Goal: Information Seeking & Learning: Learn about a topic

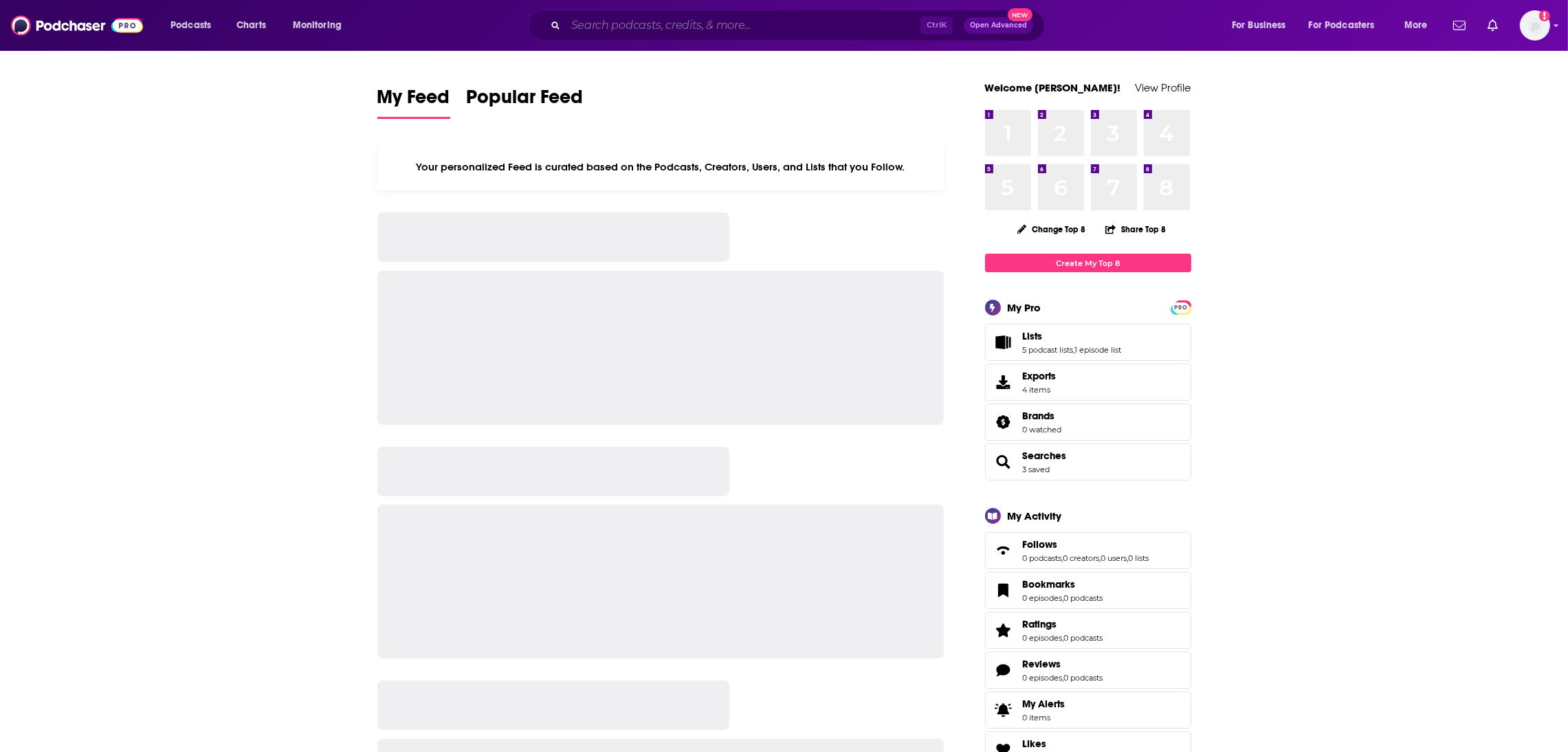
click at [683, 22] on input "Search podcasts, credits, & more..." at bounding box center [743, 25] width 355 height 22
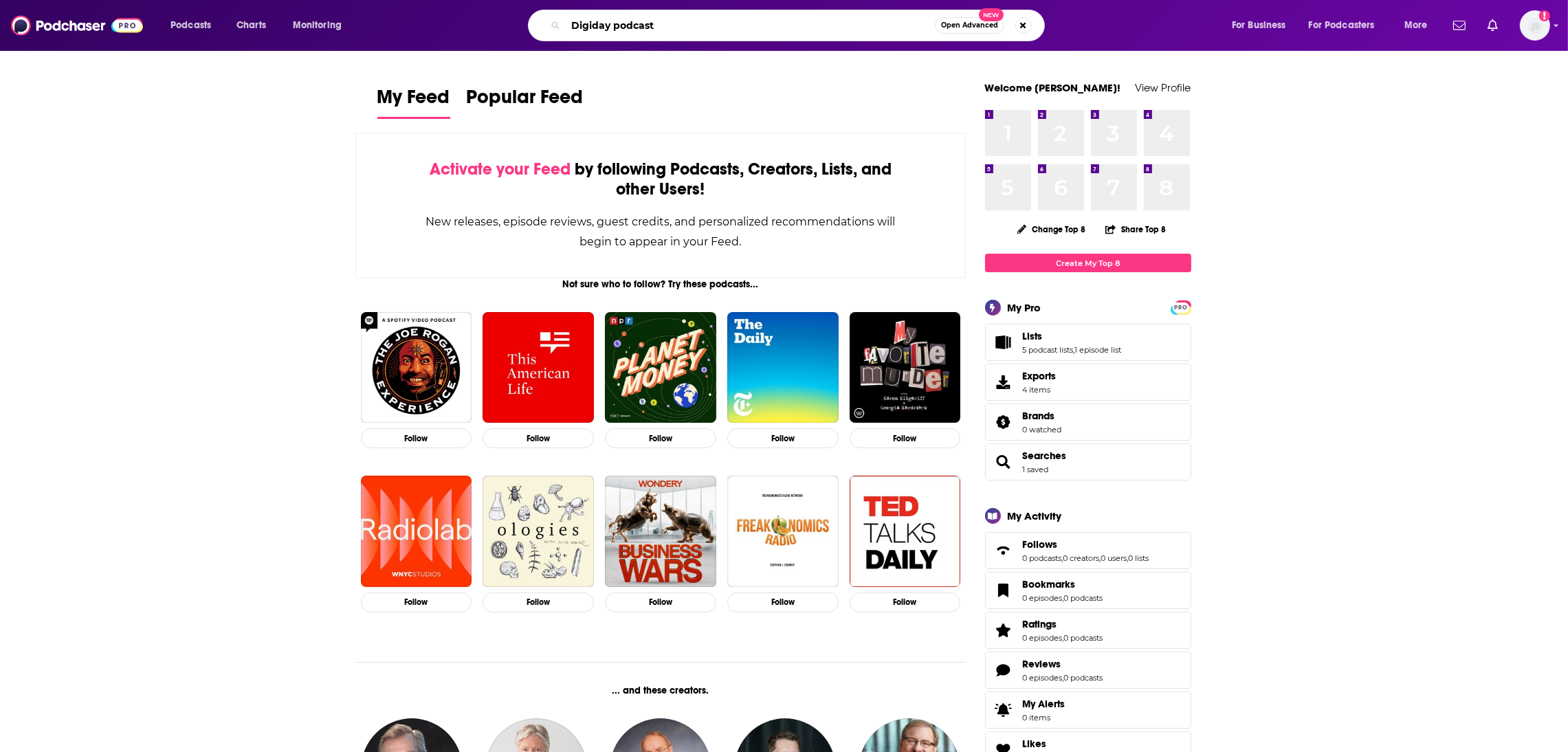
type input "Digiday podcast"
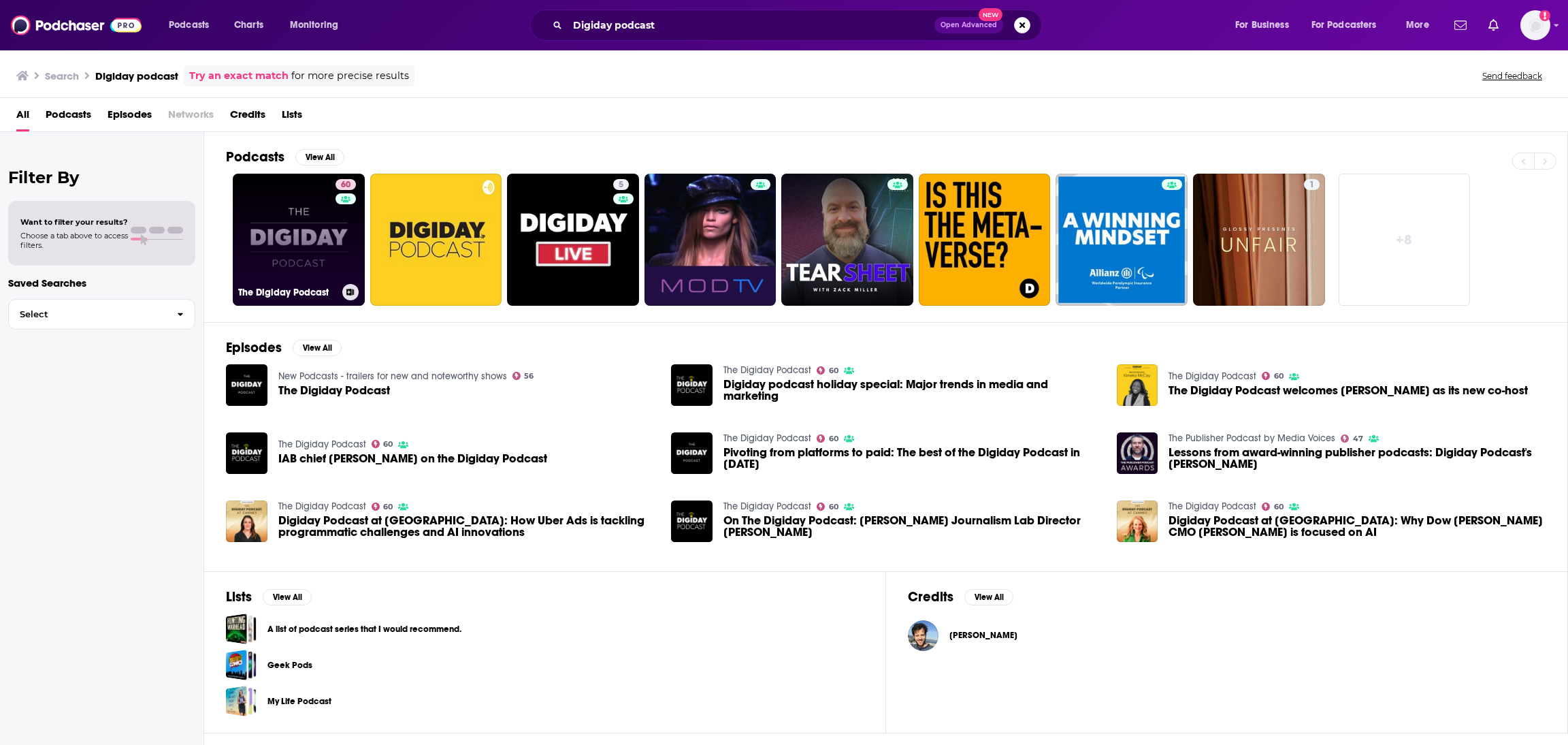
click at [274, 258] on link "60 The Digiday Podcast" at bounding box center [299, 240] width 132 height 132
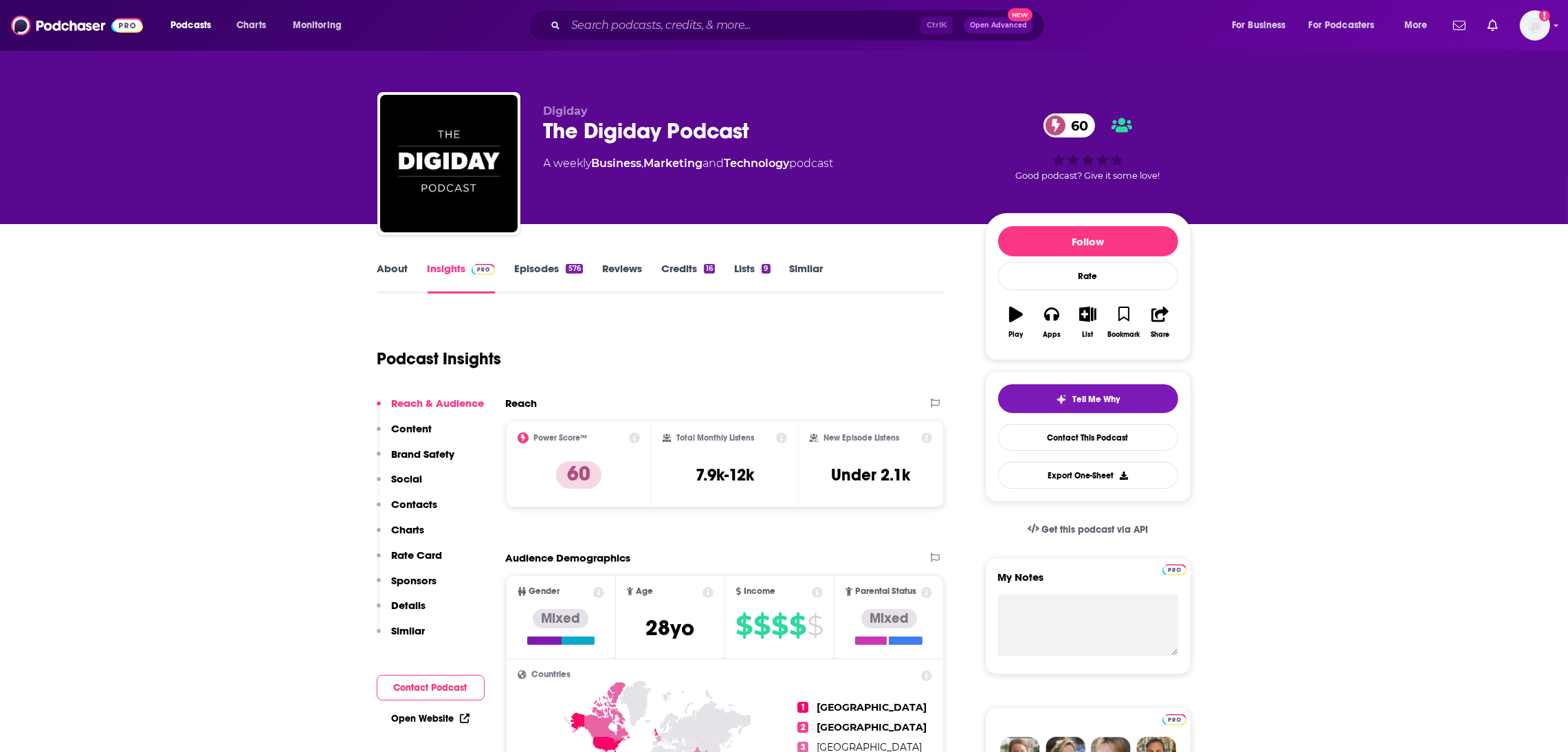
click at [388, 272] on link "About" at bounding box center [393, 277] width 31 height 31
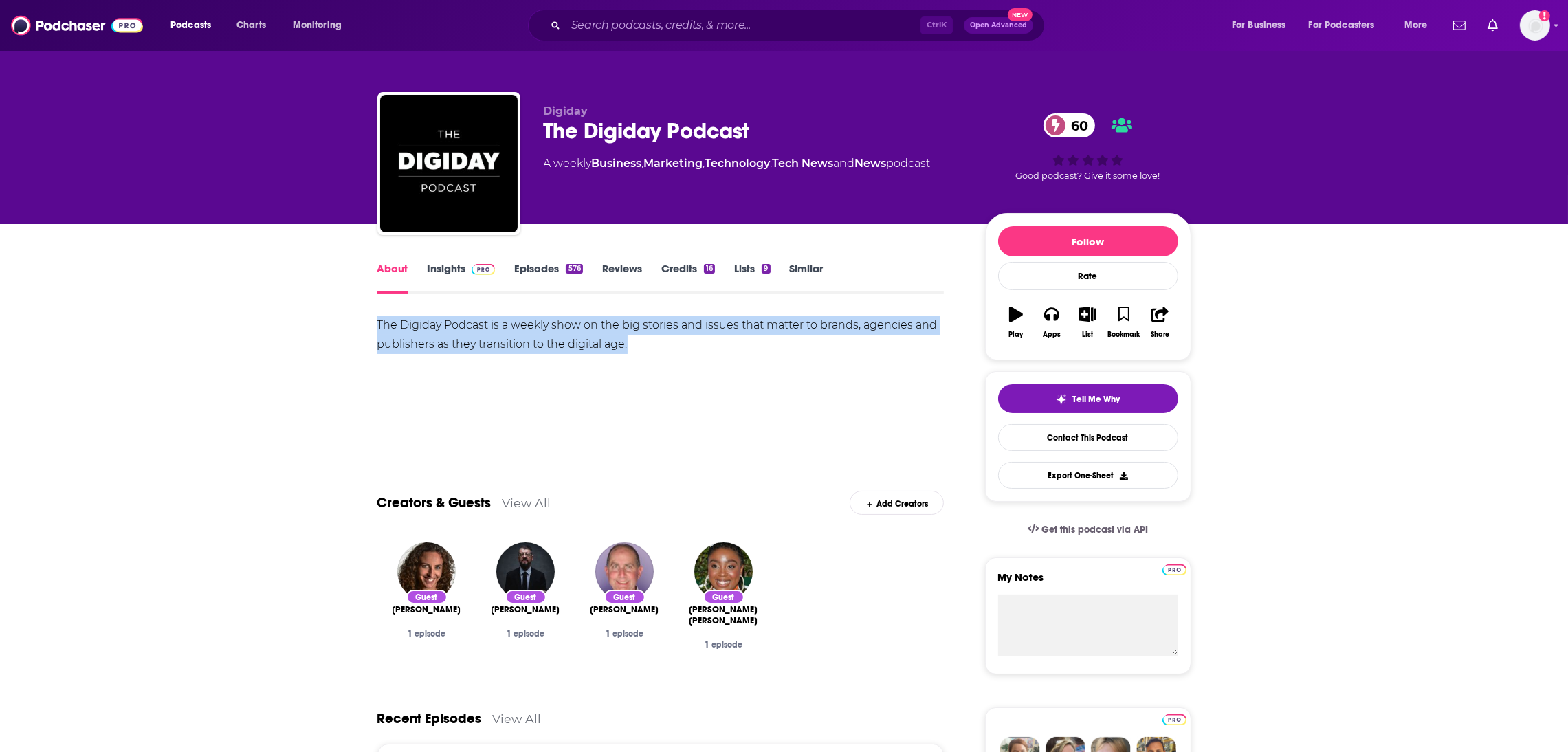
drag, startPoint x: 672, startPoint y: 360, endPoint x: 365, endPoint y: 323, distance: 309.2
copy div "The Digiday Podcast is a weekly show on the big stories and issues that matter …"
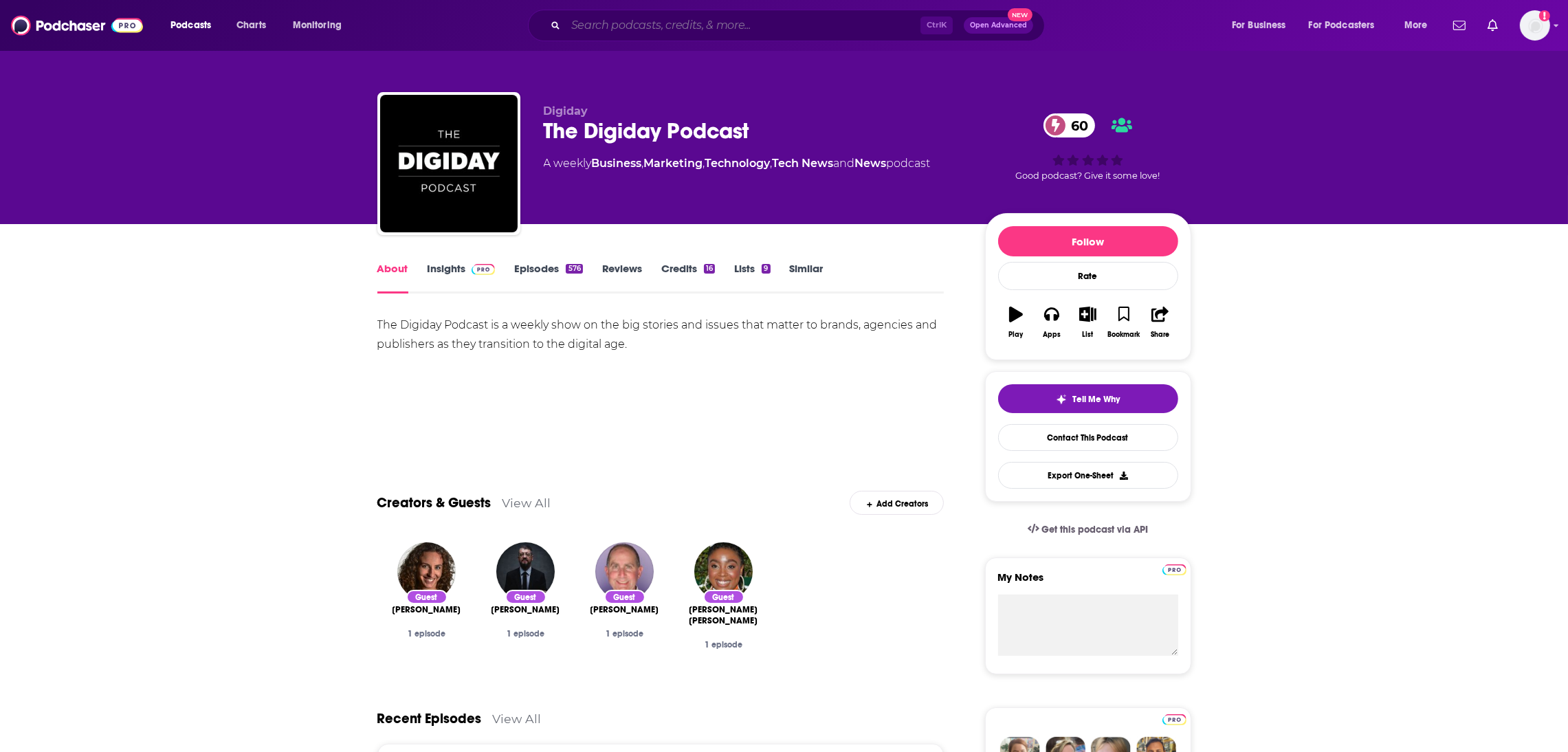
click at [582, 26] on input "Search podcasts, credits, & more..." at bounding box center [743, 25] width 355 height 22
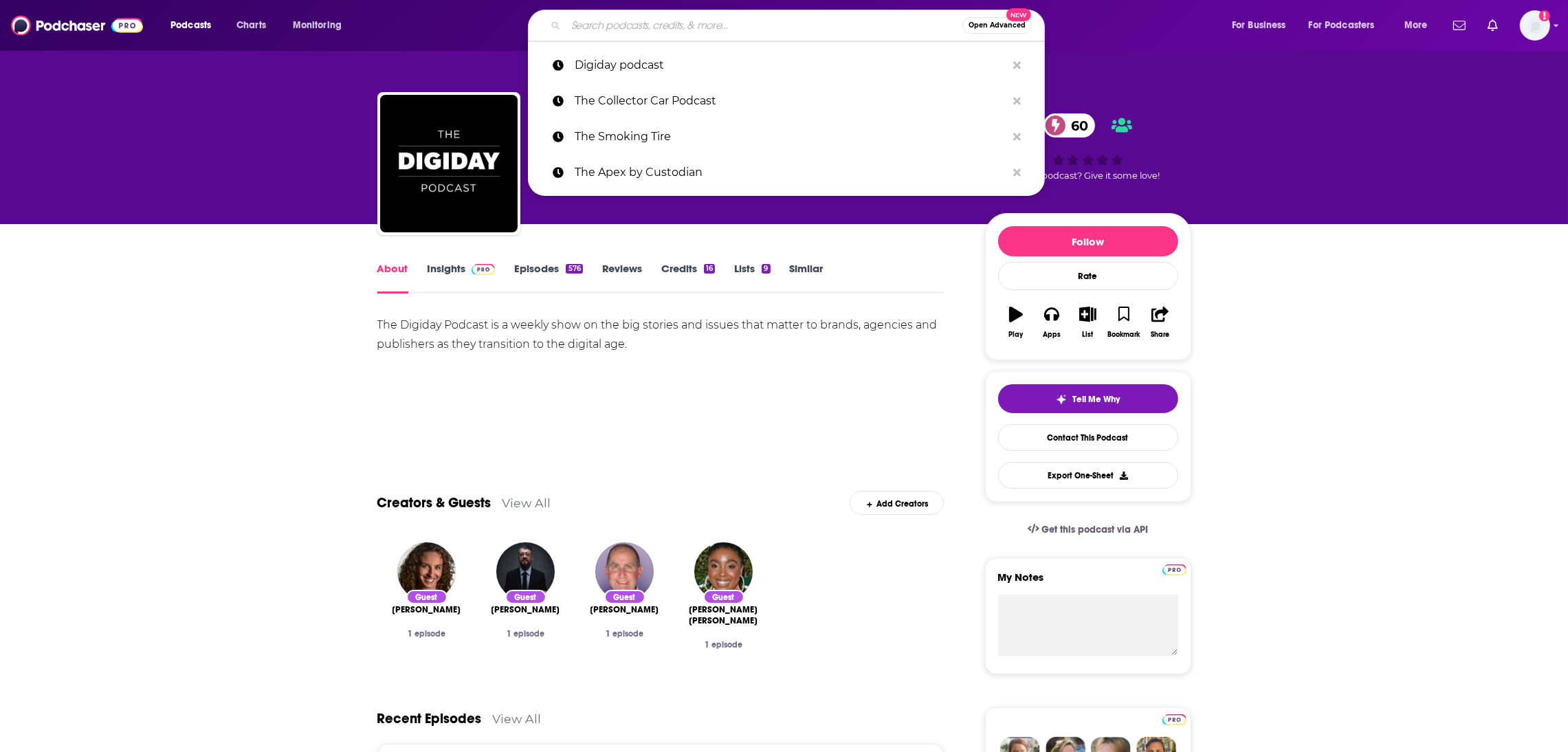
paste input "Brands for a Better World"
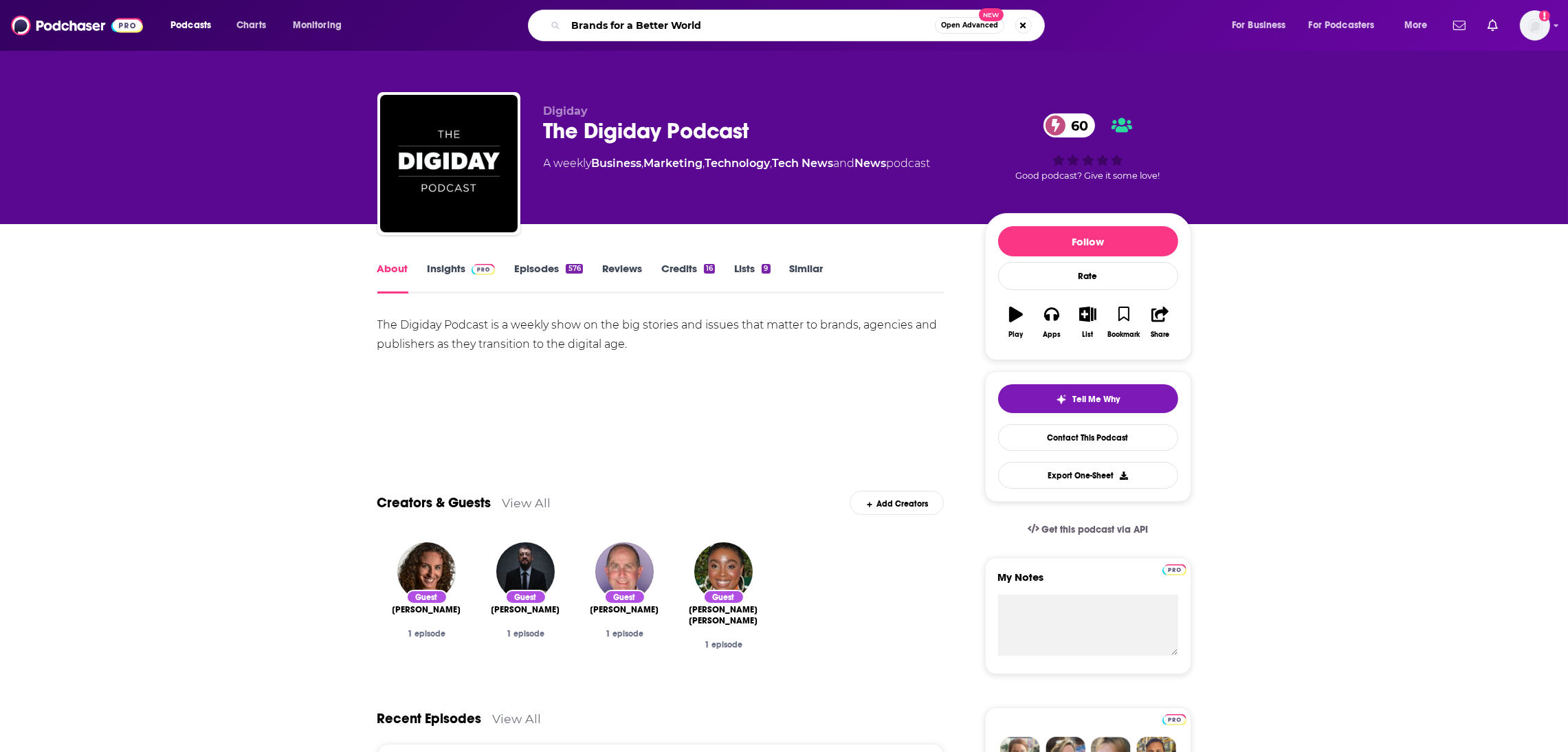
click at [571, 27] on input "Brands for a Better World" at bounding box center [749, 25] width 369 height 22
type input "HRN Brands for a Better World"
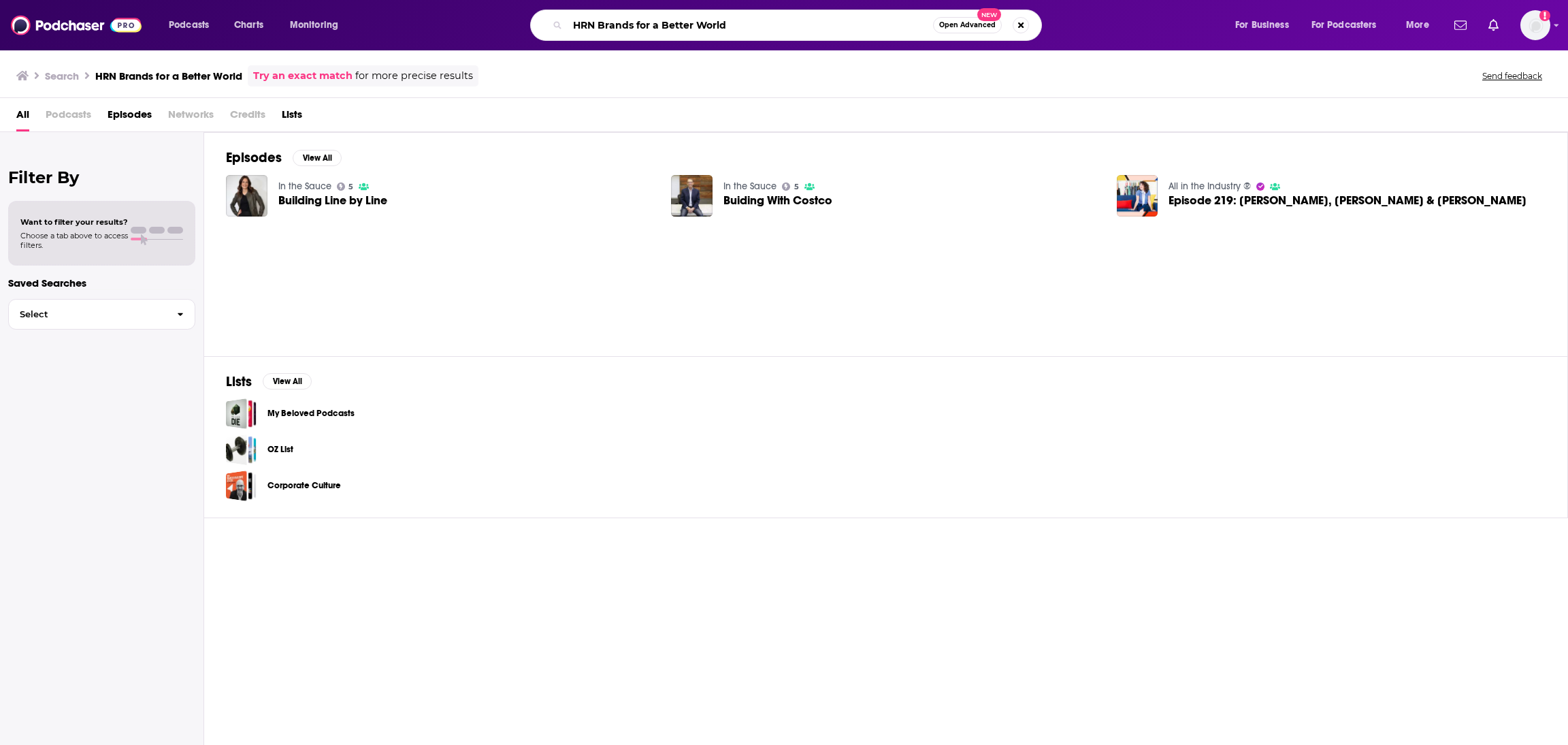
drag, startPoint x: 755, startPoint y: 28, endPoint x: 478, endPoint y: 21, distance: 277.1
click at [478, 21] on div "HRN Brands for a Better World Open Advanced New" at bounding box center [800, 24] width 844 height 31
type input "The modern retail podcast"
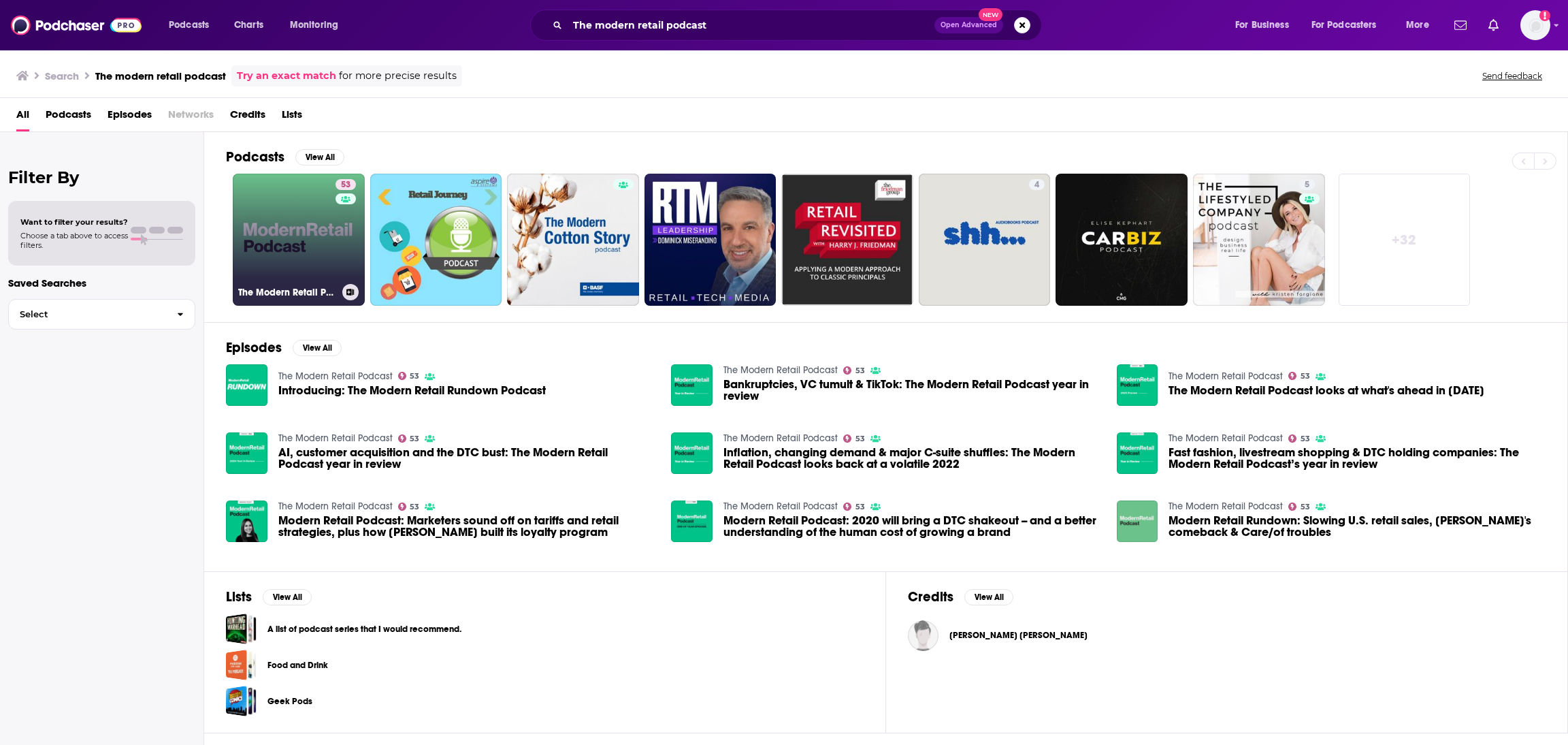
click at [307, 267] on link "53 The Modern Retail Podcast" at bounding box center [299, 240] width 132 height 132
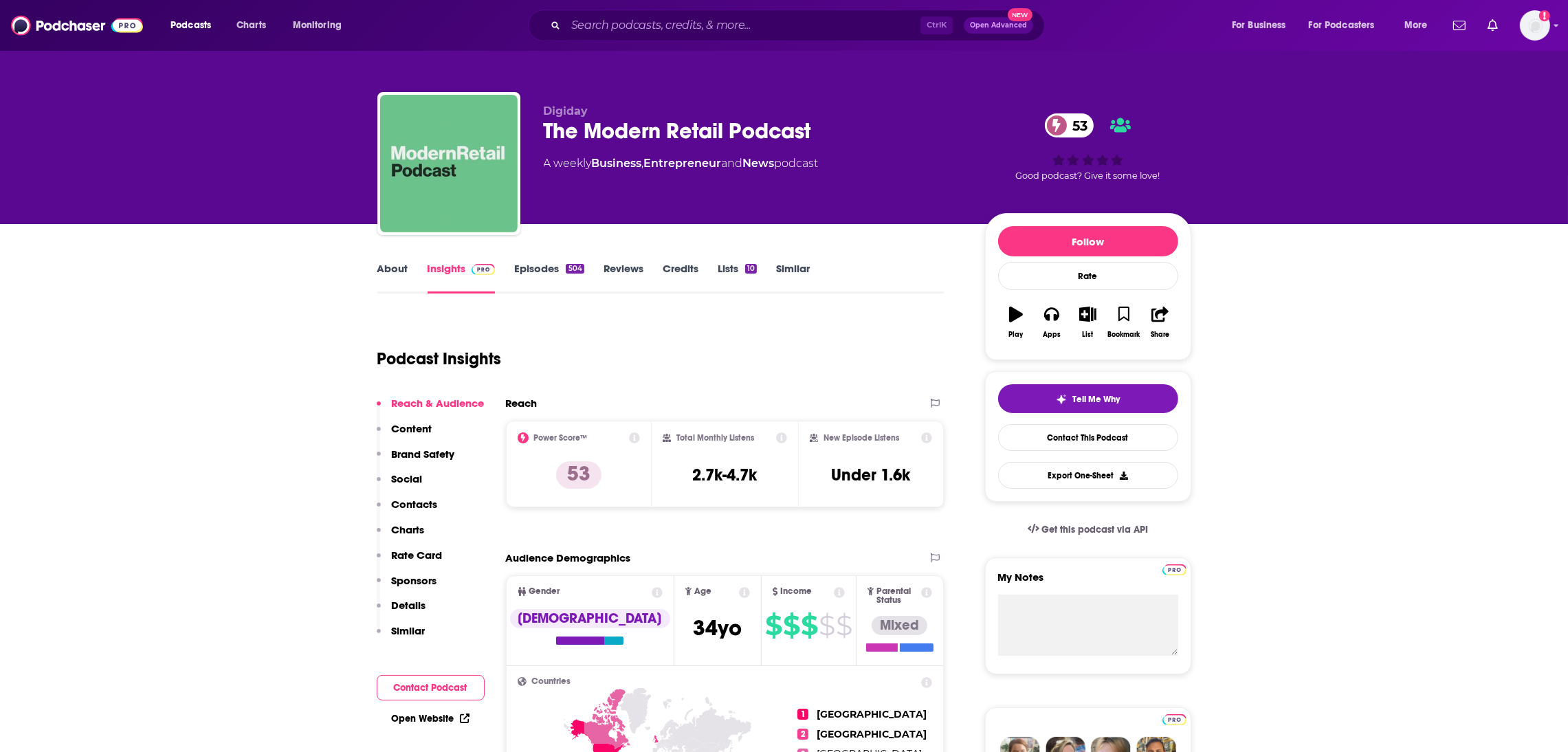
click at [390, 271] on link "About" at bounding box center [393, 277] width 31 height 31
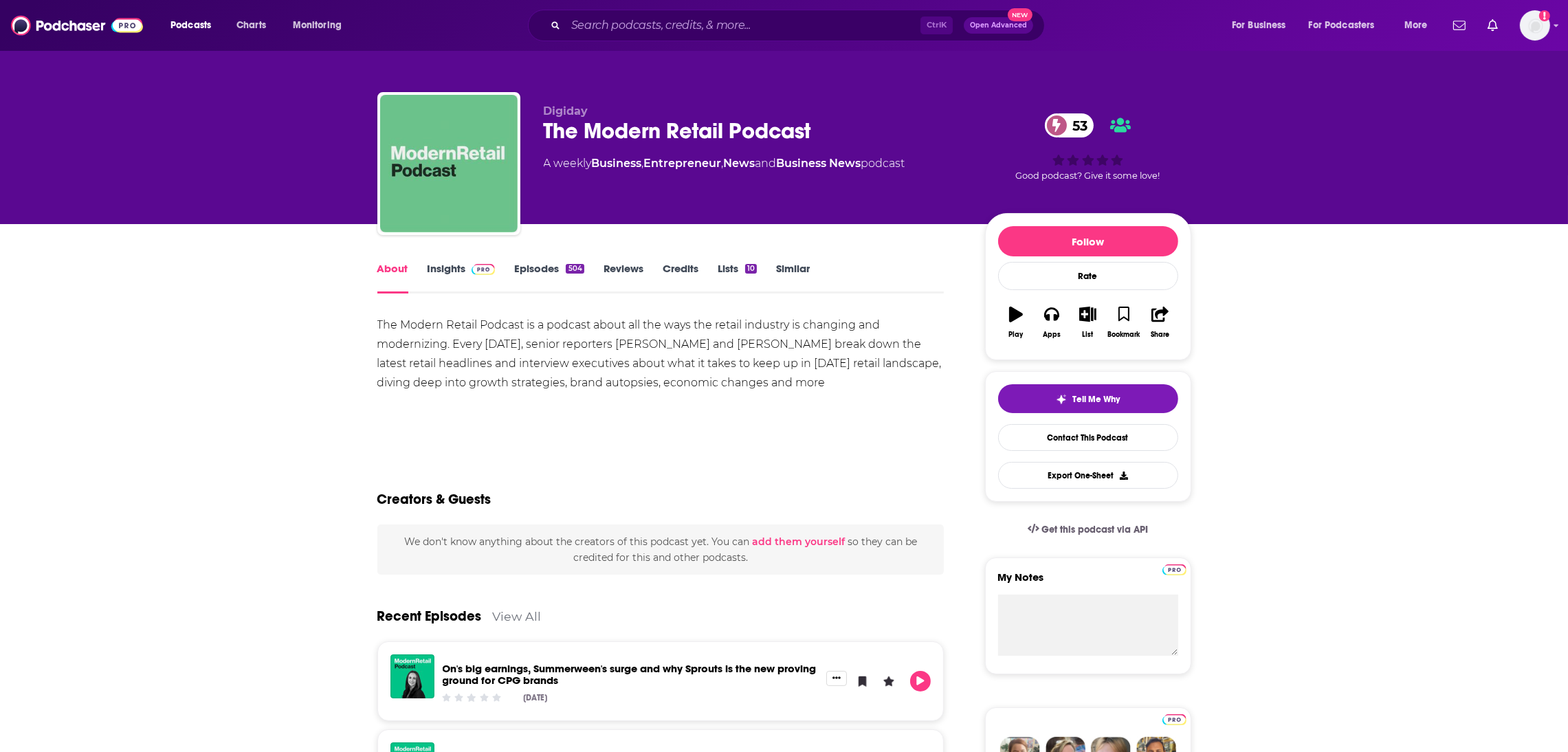
drag, startPoint x: 840, startPoint y: 388, endPoint x: 375, endPoint y: 314, distance: 470.9
copy div "The Modern Retail Podcast is a podcast about all the ways the retail industry i…"
